Goal: Task Accomplishment & Management: Manage account settings

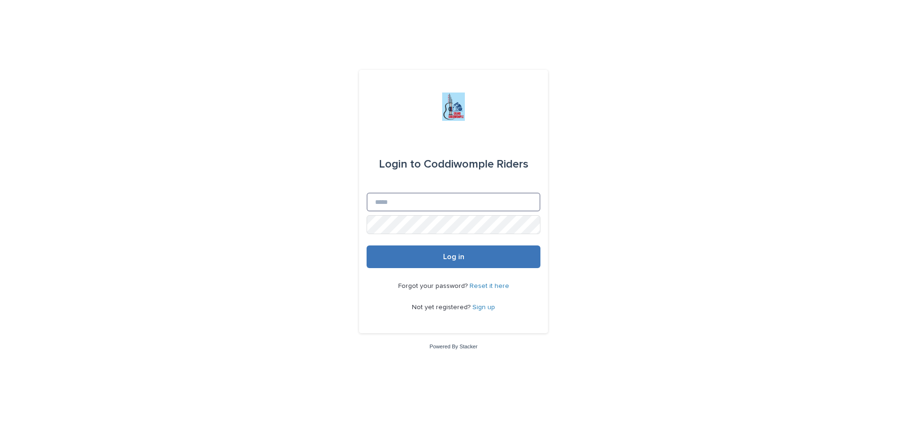
type input "**********"
click at [451, 259] on span "Log in" at bounding box center [453, 257] width 21 height 8
